Goal: Find specific page/section: Find specific page/section

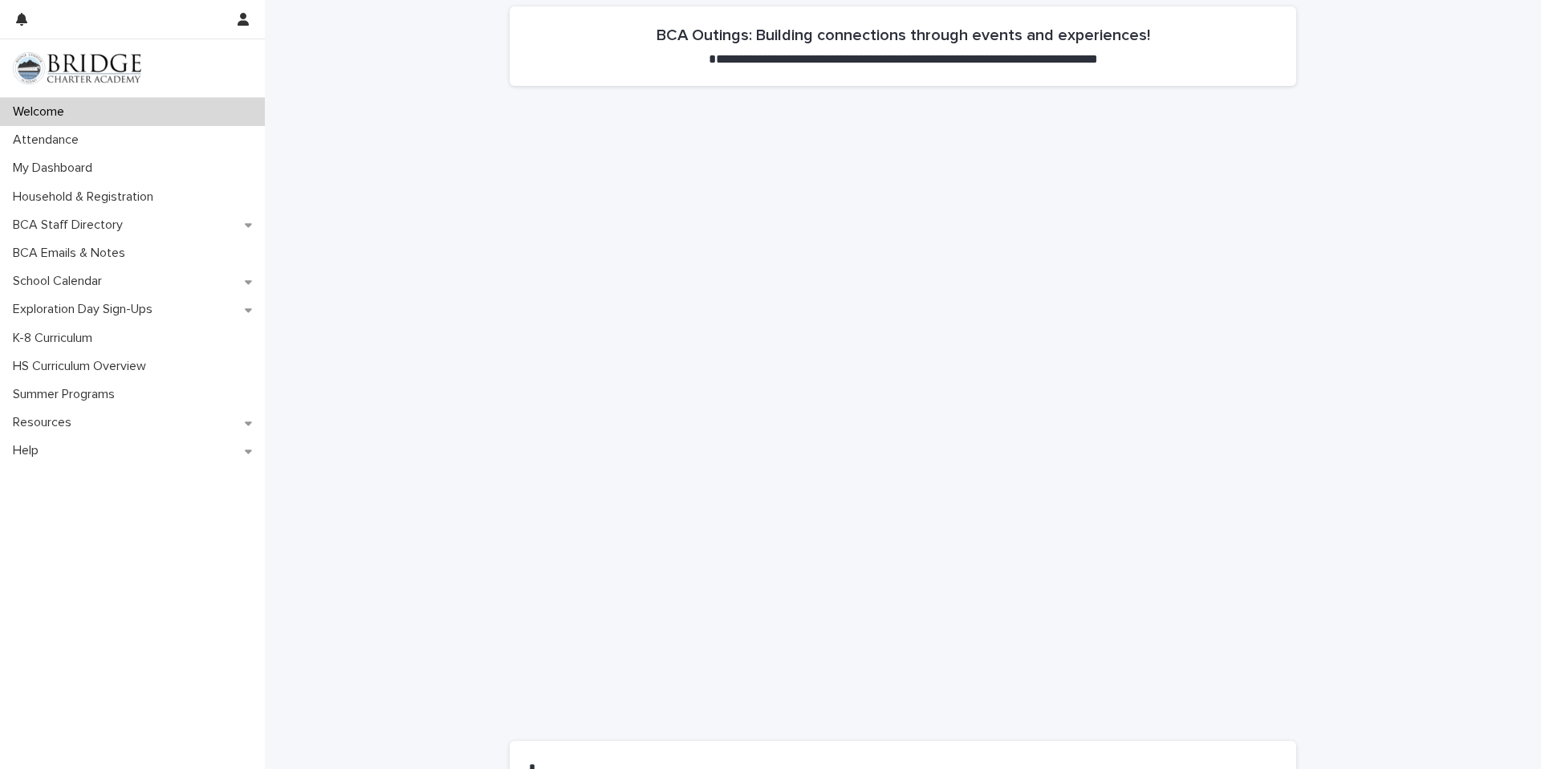
scroll to position [784, 0]
